Goal: Navigation & Orientation: Find specific page/section

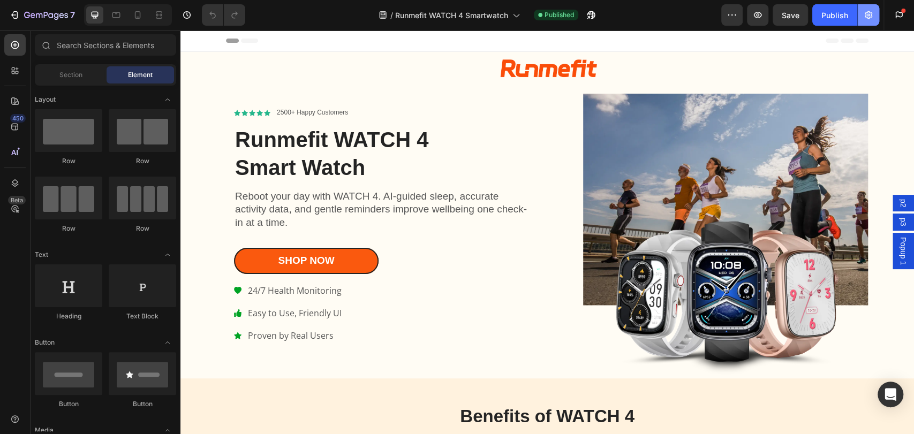
click at [866, 20] on button "button" at bounding box center [868, 14] width 21 height 21
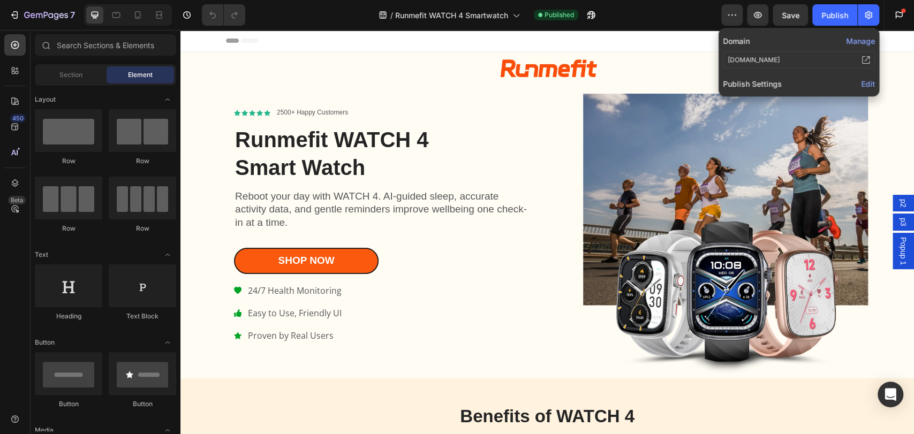
click at [858, 38] on button "Manage" at bounding box center [860, 40] width 29 height 11
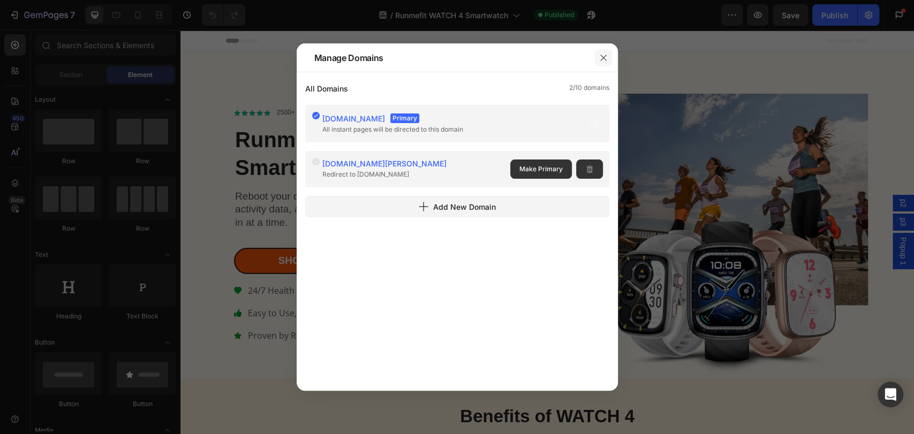
click at [602, 57] on icon "button" at bounding box center [603, 58] width 6 height 6
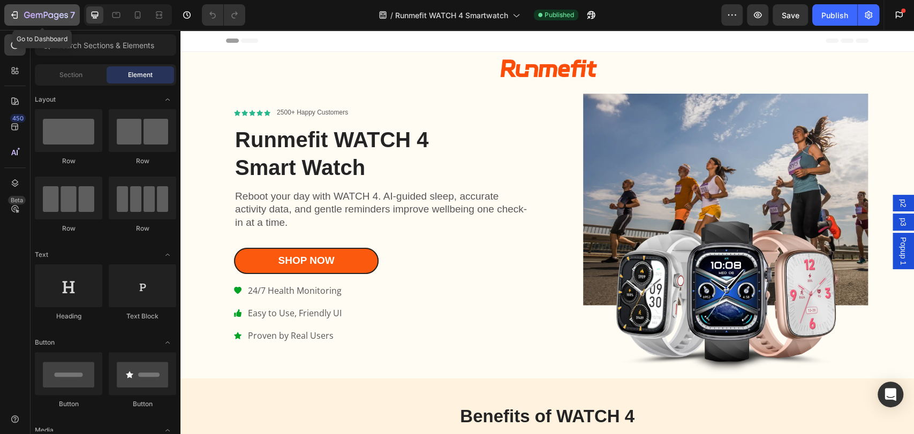
click at [33, 13] on icon "button" at bounding box center [46, 15] width 44 height 9
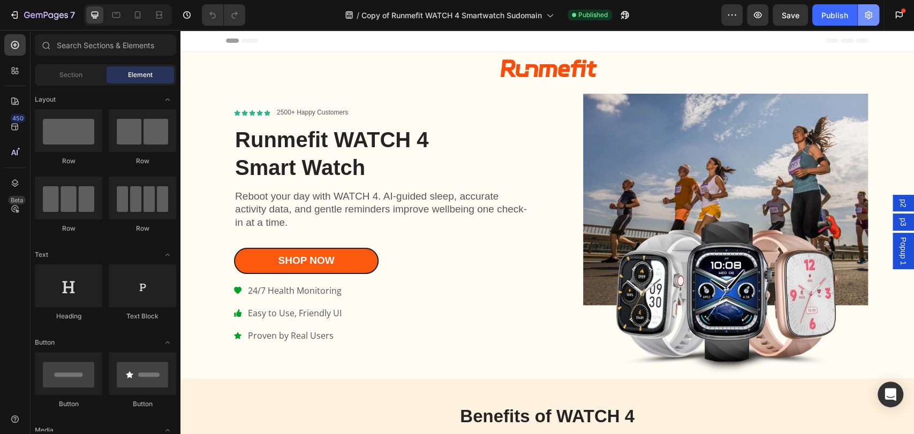
click at [870, 16] on icon "button" at bounding box center [868, 15] width 11 height 11
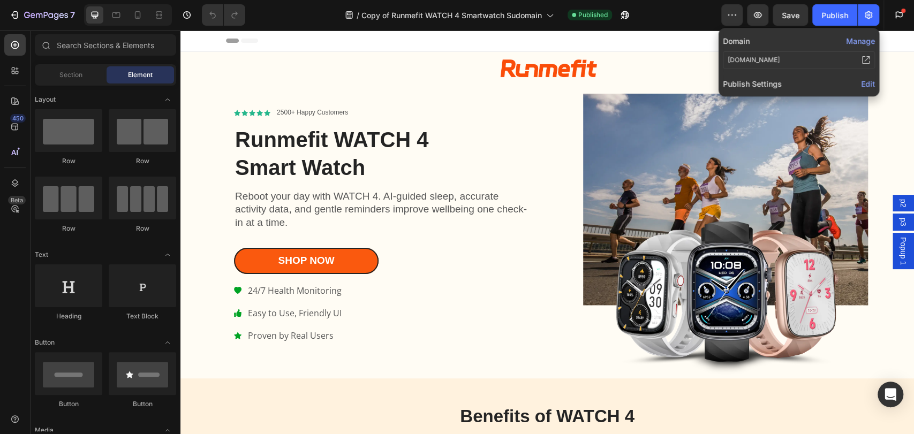
click at [856, 41] on button "Manage" at bounding box center [860, 40] width 29 height 11
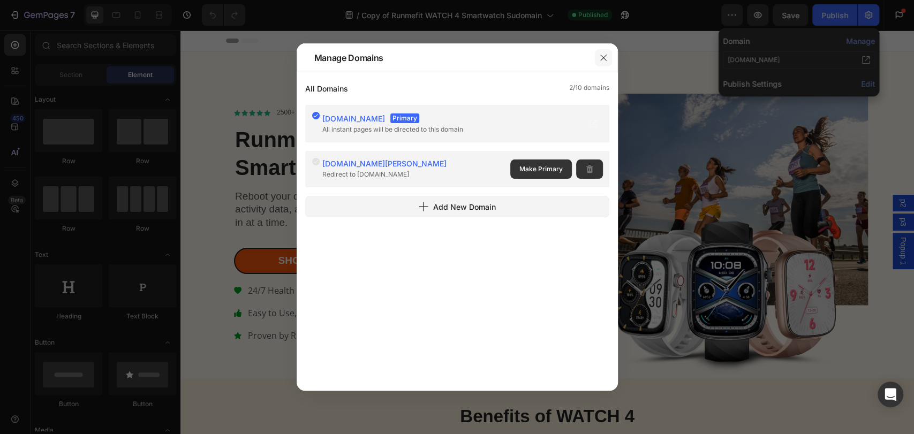
click at [602, 57] on icon "button" at bounding box center [603, 58] width 9 height 9
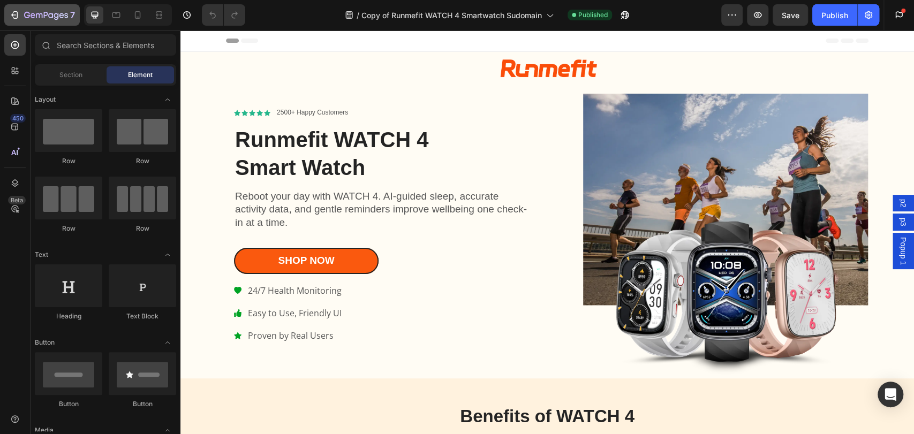
click at [13, 18] on icon "button" at bounding box center [14, 15] width 11 height 11
click at [768, 14] on button "button" at bounding box center [757, 14] width 21 height 21
